Goal: Navigation & Orientation: Find specific page/section

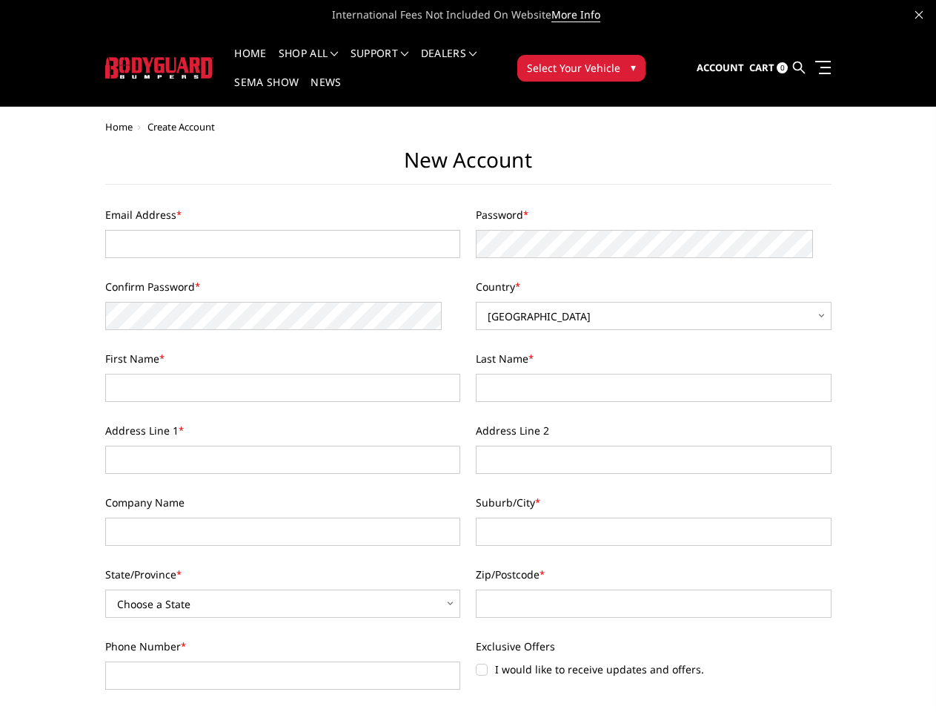
click at [468, 356] on div "Last Name *" at bounding box center [653, 376] width 371 height 51
click at [399, 53] on li "Support FAQ Install Instructions Shipping Warranty Terms & Conditions Cancellat…" at bounding box center [380, 62] width 70 height 29
click at [399, 62] on li "Support FAQ Install Instructions Shipping Warranty Terms & Conditions Cancellat…" at bounding box center [380, 62] width 70 height 29
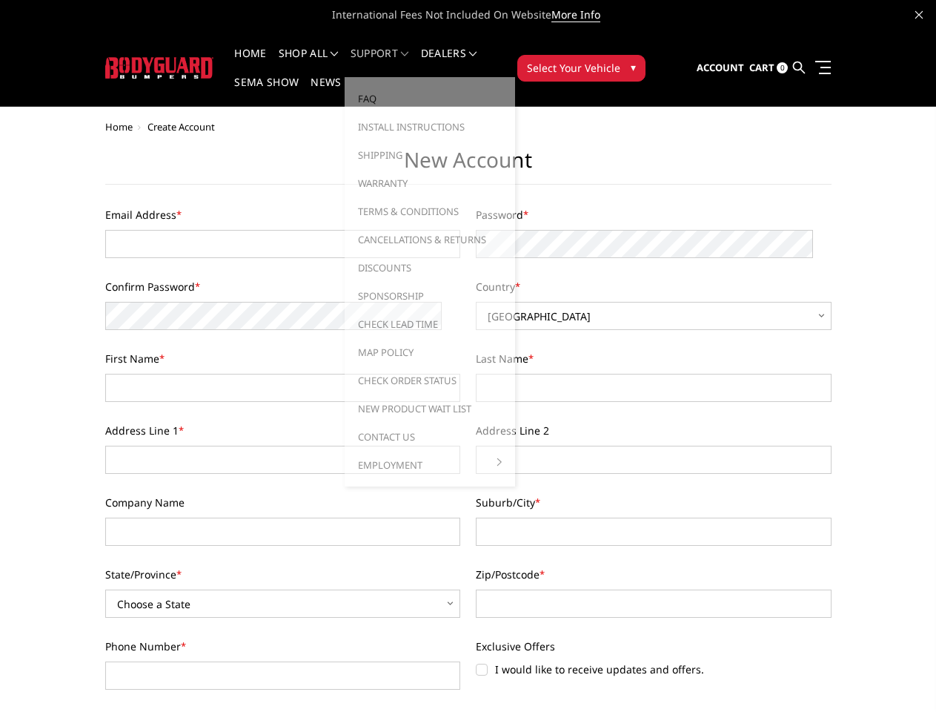
click at [620, 60] on span "Select Your Vehicle" at bounding box center [573, 68] width 93 height 16
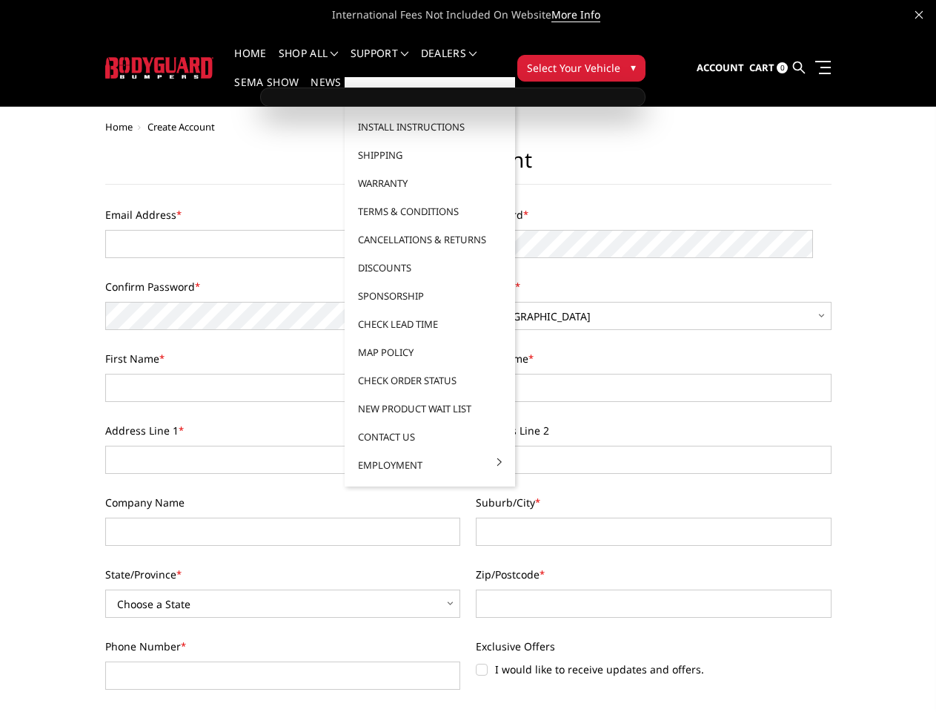
click at [620, 60] on span "Select Your Vehicle" at bounding box center [573, 68] width 93 height 16
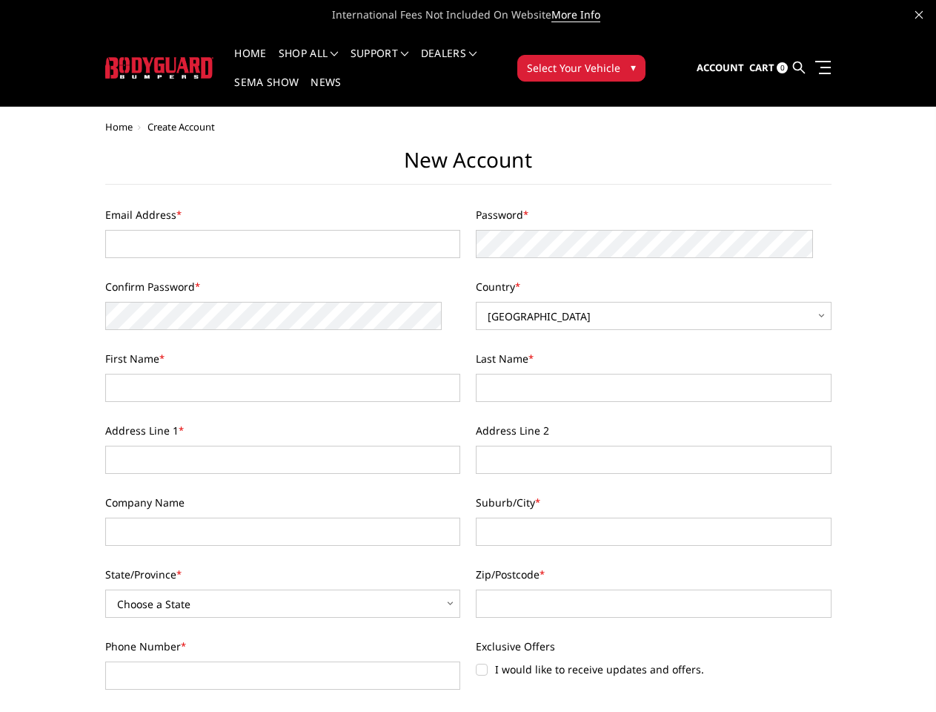
click at [468, 711] on html "International Fees Not Included On Website More Info Home shop all Bronco [DATE…" at bounding box center [468, 725] width 936 height 1450
